Goal: Transaction & Acquisition: Obtain resource

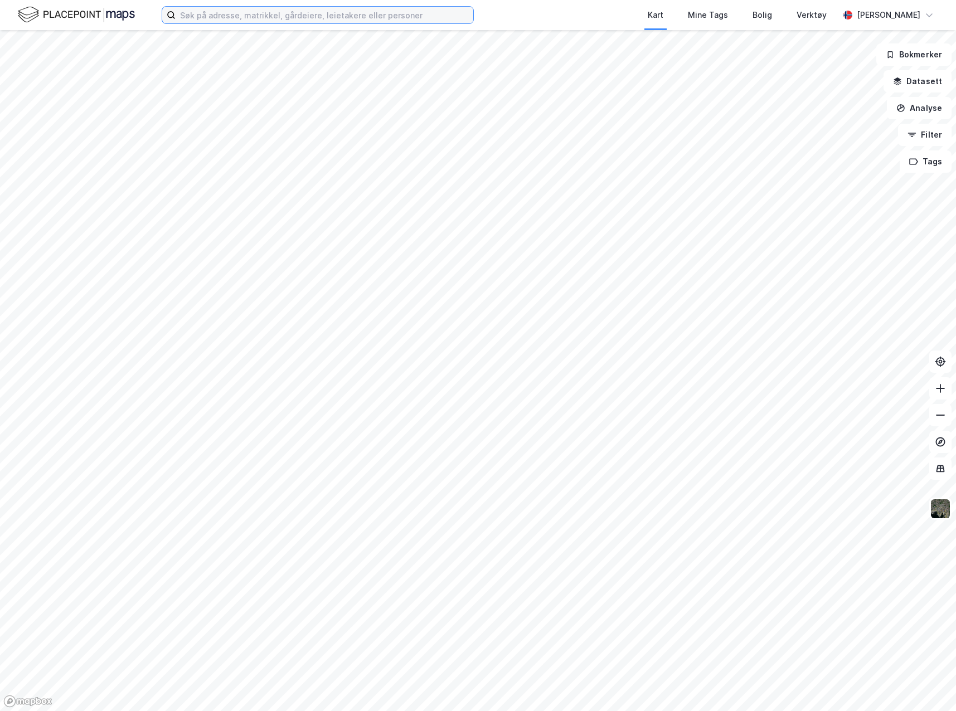
click at [317, 16] on input at bounding box center [325, 15] width 298 height 17
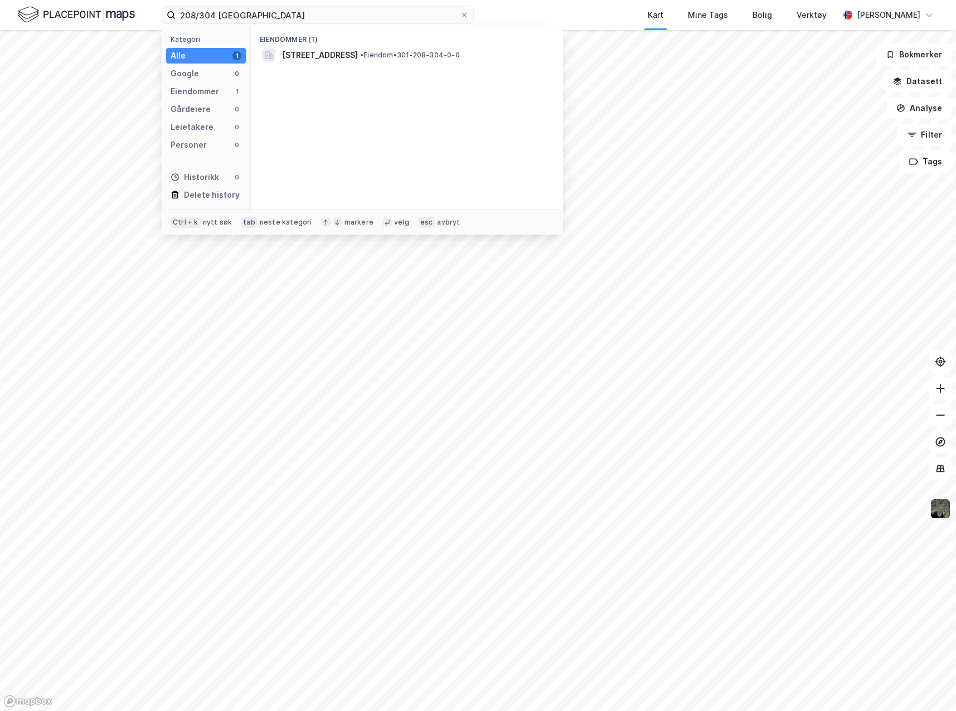
click at [387, 77] on div "Eiendommer (1) [STREET_ADDRESS] • Eiendom • 301-208-304-0-0" at bounding box center [407, 117] width 312 height 183
click at [358, 61] on span "[STREET_ADDRESS]" at bounding box center [320, 54] width 76 height 13
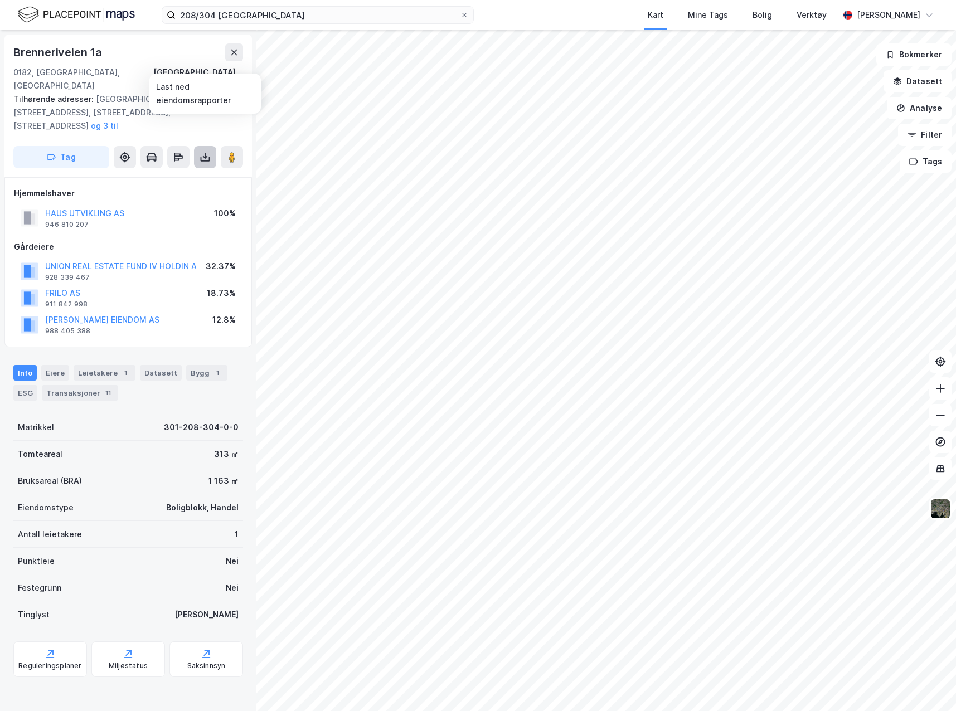
click at [206, 152] on icon at bounding box center [205, 157] width 11 height 11
click at [188, 171] on div "Last ned grunnbok" at bounding box center [157, 180] width 119 height 18
click at [940, 387] on icon at bounding box center [940, 388] width 11 height 11
click at [939, 388] on icon at bounding box center [940, 388] width 11 height 11
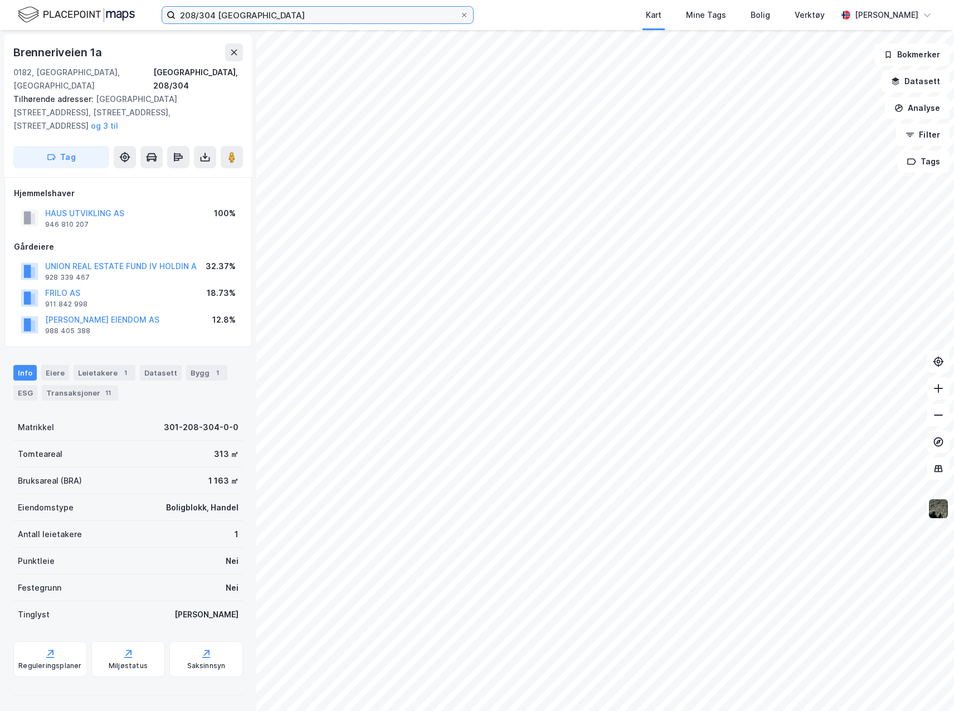
click at [209, 18] on input "208/304 [GEOGRAPHIC_DATA]" at bounding box center [318, 15] width 284 height 17
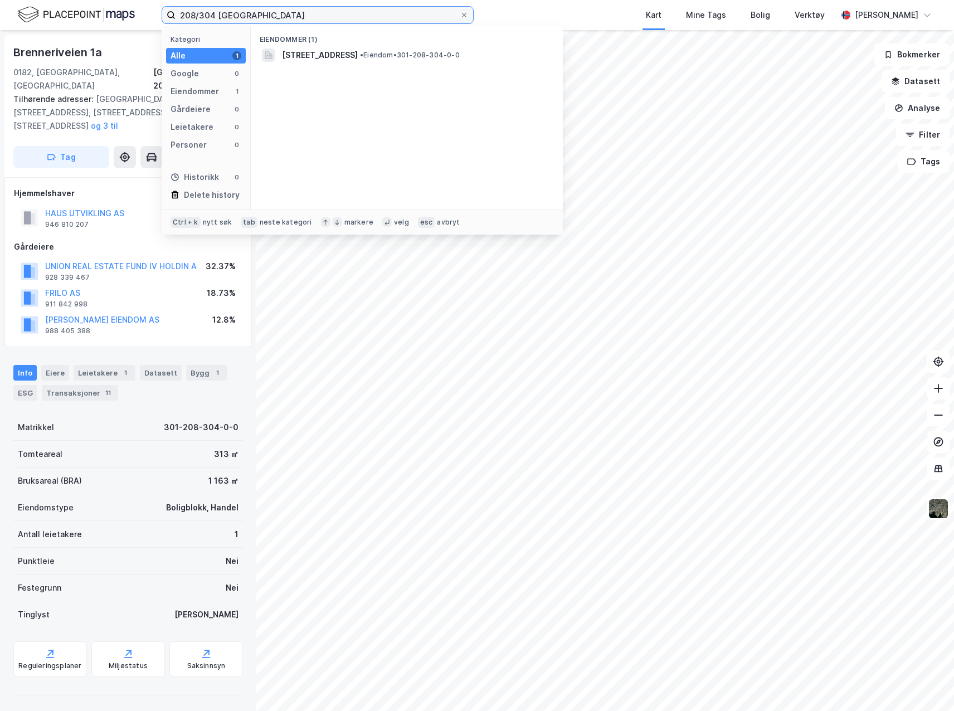
click at [209, 18] on input "208/304 [GEOGRAPHIC_DATA]" at bounding box center [318, 15] width 284 height 17
type input "208/60 [GEOGRAPHIC_DATA]"
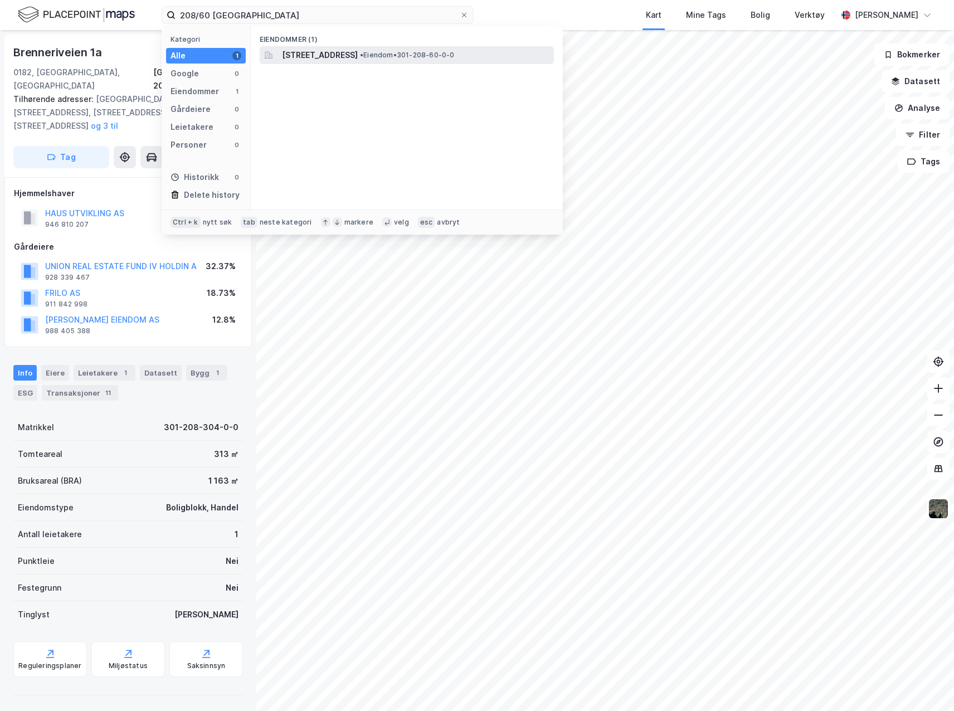
click at [326, 54] on span "[STREET_ADDRESS]" at bounding box center [320, 54] width 76 height 13
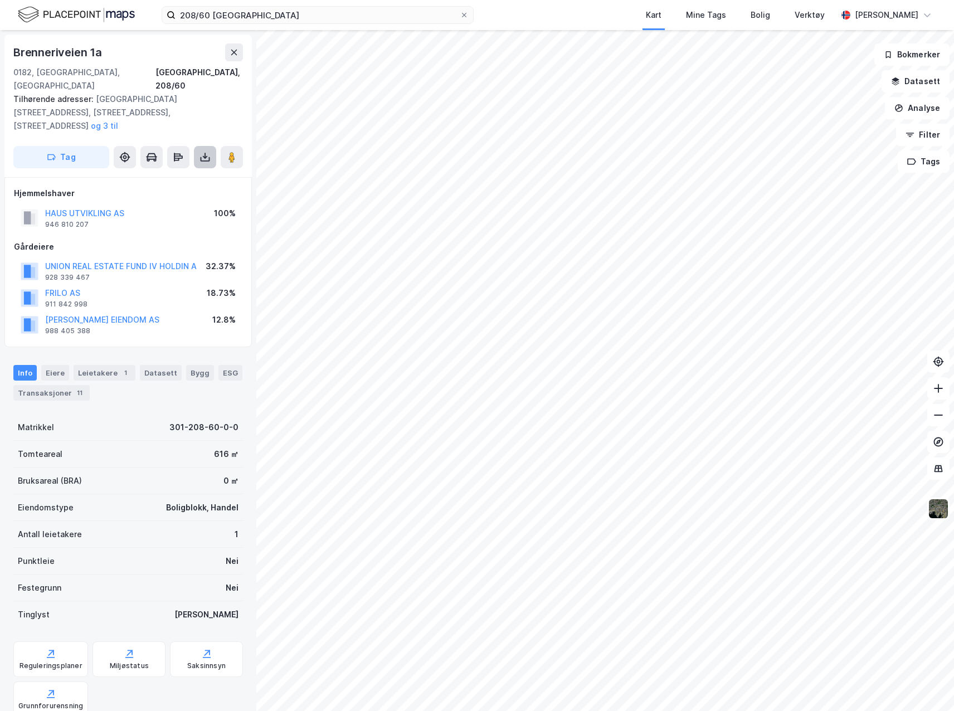
click at [206, 152] on icon at bounding box center [205, 157] width 11 height 11
click at [191, 171] on div "Last ned grunnbok" at bounding box center [157, 180] width 119 height 18
